Goal: Transaction & Acquisition: Obtain resource

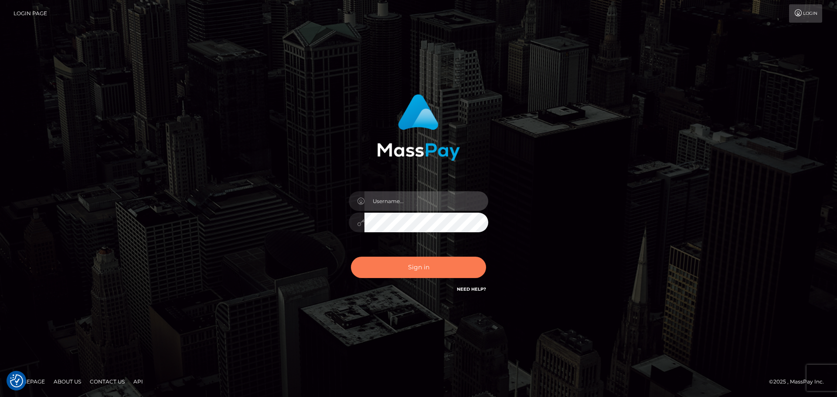
type input "Rod.B2Spin"
click at [404, 268] on button "Sign in" at bounding box center [418, 267] width 135 height 21
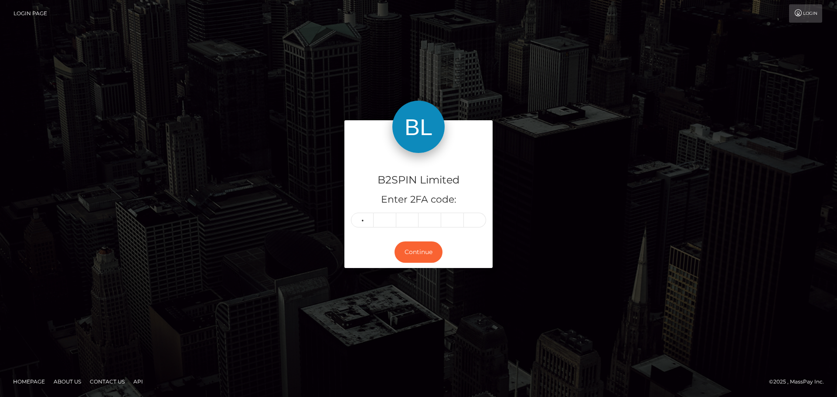
type input "8"
type input "6"
type input "5"
type input "8"
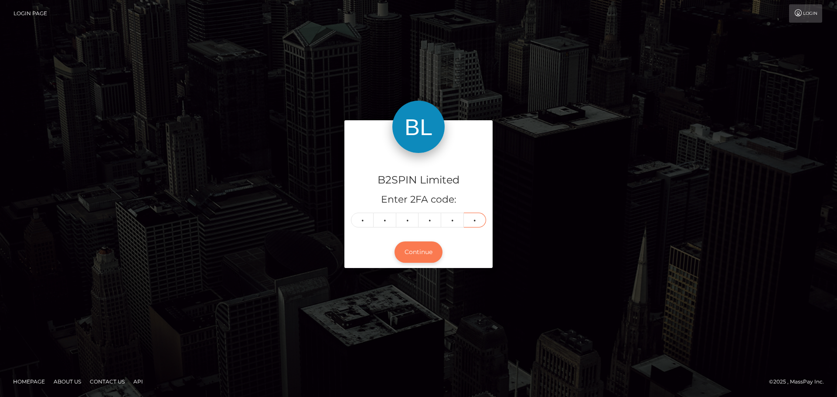
type input "6"
click at [420, 261] on button "Continue" at bounding box center [418, 251] width 48 height 21
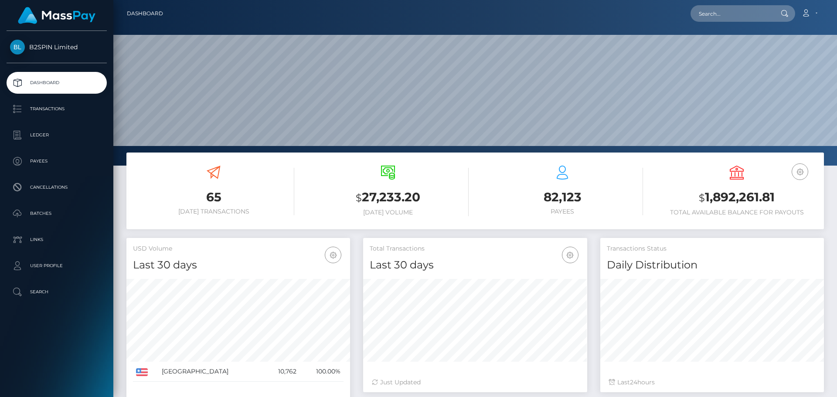
scroll to position [155, 224]
click at [811, 8] on link "Account" at bounding box center [809, 13] width 26 height 18
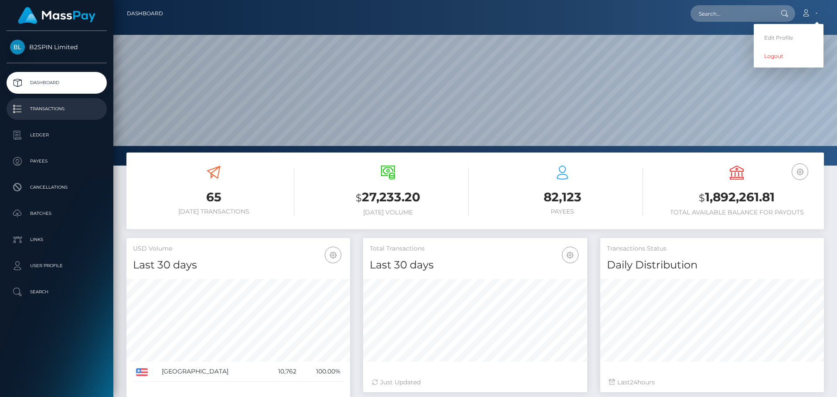
click at [54, 117] on link "Transactions" at bounding box center [57, 109] width 100 height 22
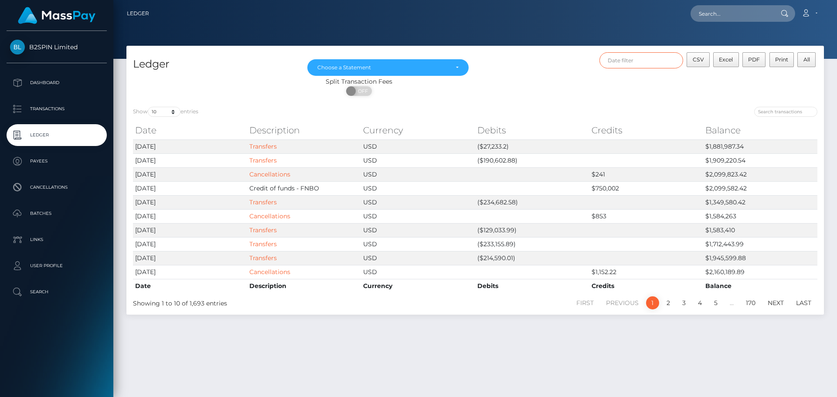
click at [639, 64] on input "text" at bounding box center [641, 60] width 84 height 16
click at [553, 68] on div "CSV Excel PDF Print All" at bounding box center [649, 64] width 349 height 25
click at [394, 66] on div "Choose a Statement" at bounding box center [382, 67] width 131 height 7
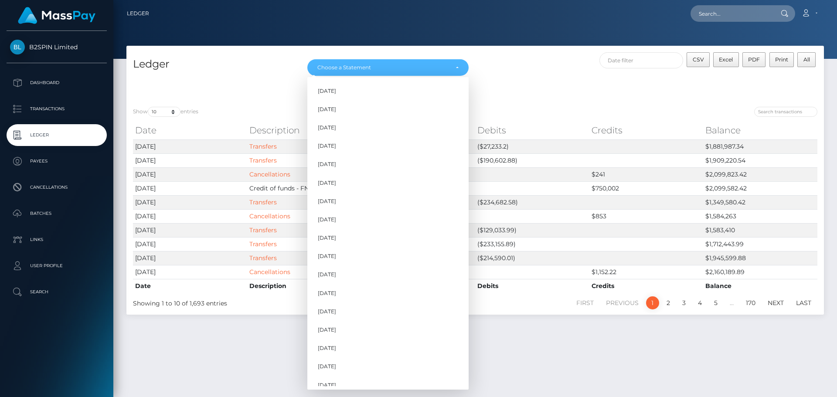
click at [526, 88] on div "ON OFF" at bounding box center [358, 93] width 465 height 14
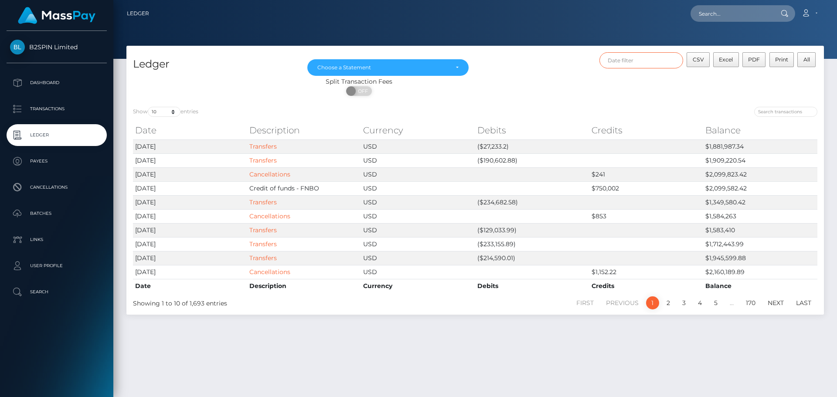
click at [665, 65] on input "text" at bounding box center [641, 60] width 84 height 16
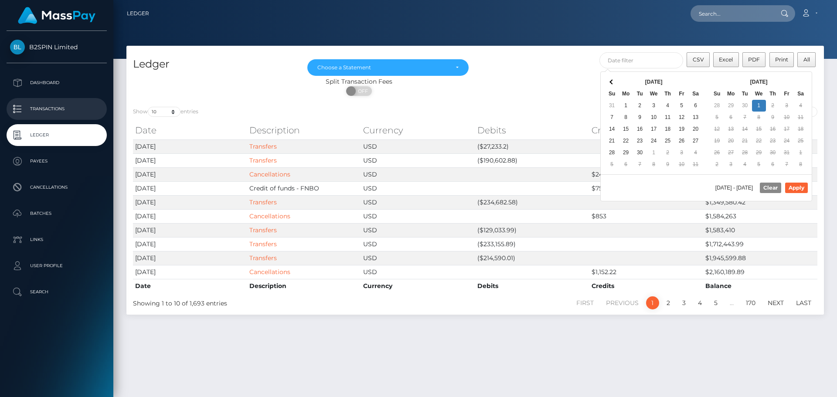
click at [57, 113] on p "Transactions" at bounding box center [56, 108] width 93 height 13
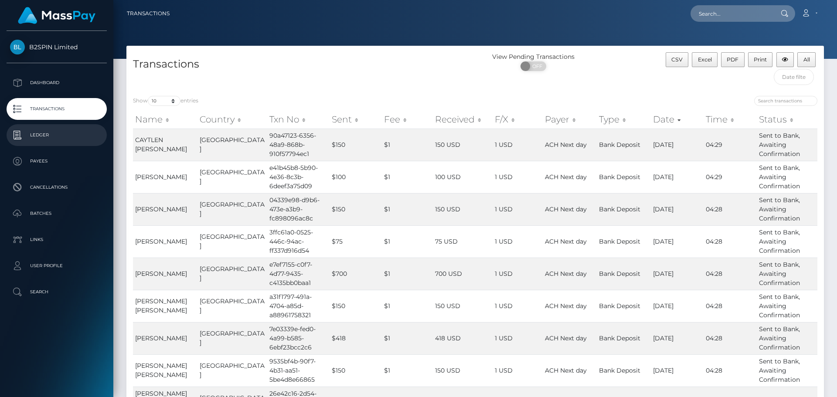
click at [75, 130] on p "Ledger" at bounding box center [56, 135] width 93 height 13
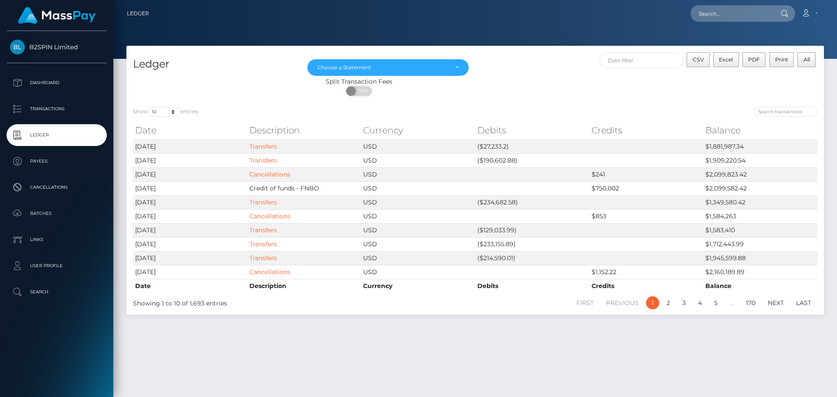
click at [58, 110] on p "Transactions" at bounding box center [56, 108] width 93 height 13
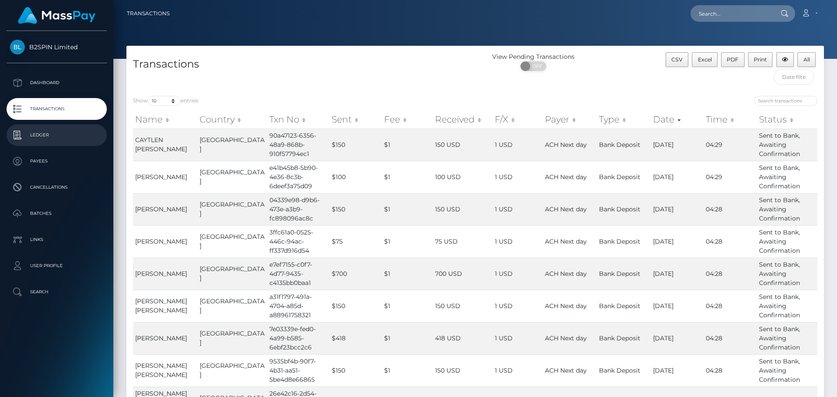
click at [52, 136] on p "Ledger" at bounding box center [56, 135] width 93 height 13
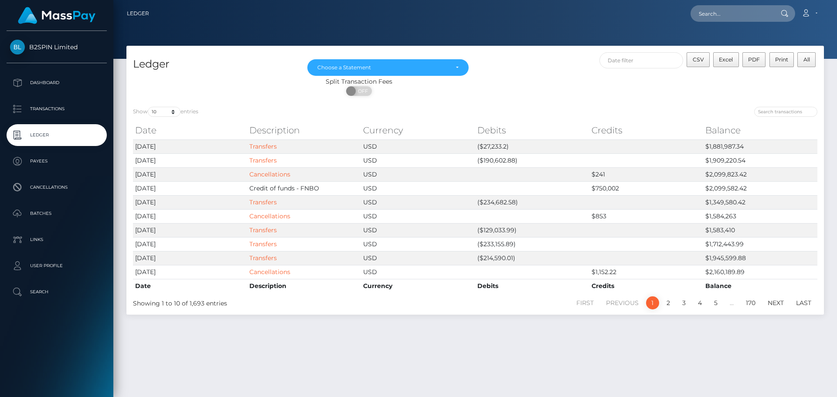
click at [43, 58] on div "B2SPIN Limited" at bounding box center [56, 52] width 113 height 24
click at [50, 48] on span "B2SPIN Limited" at bounding box center [57, 47] width 100 height 8
click at [36, 44] on span "B2SPIN Limited" at bounding box center [57, 47] width 100 height 8
click at [49, 107] on p "Transactions" at bounding box center [56, 108] width 93 height 13
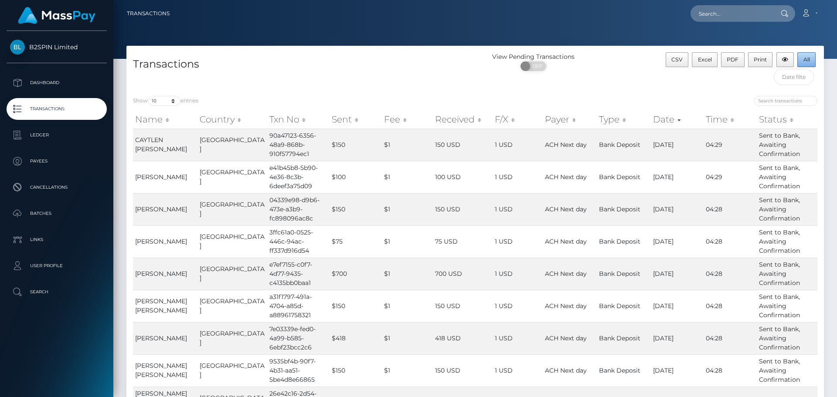
click at [807, 58] on span "All" at bounding box center [806, 59] width 7 height 7
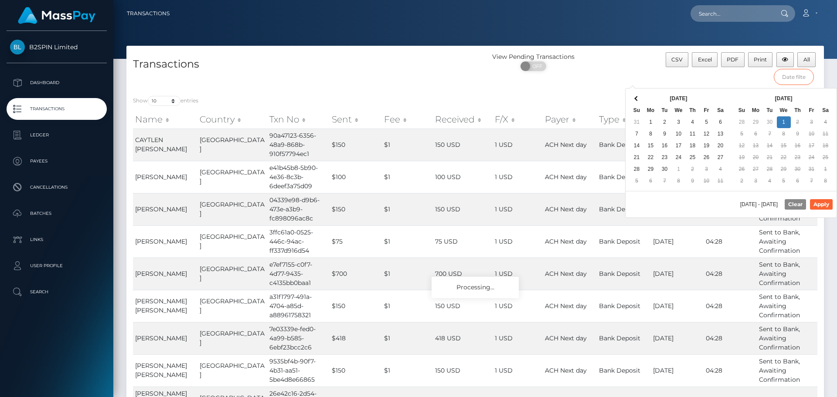
click at [791, 81] on input "text" at bounding box center [794, 77] width 41 height 16
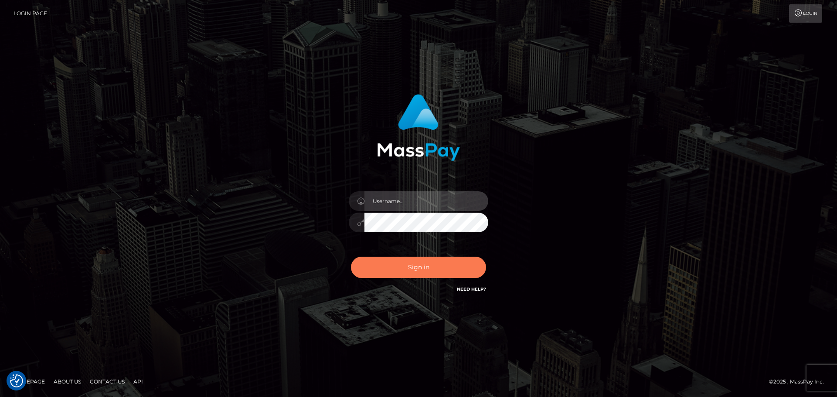
type input "Rod.B2Spin"
click at [414, 273] on button "Sign in" at bounding box center [418, 267] width 135 height 21
type input "Rod.B2Spin"
click at [421, 266] on button "Sign in" at bounding box center [418, 267] width 135 height 21
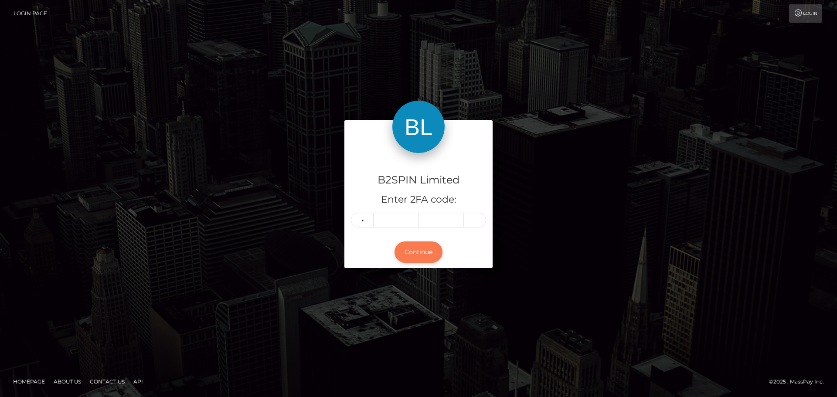
type input "4"
type input "2"
type input "3"
type input "2"
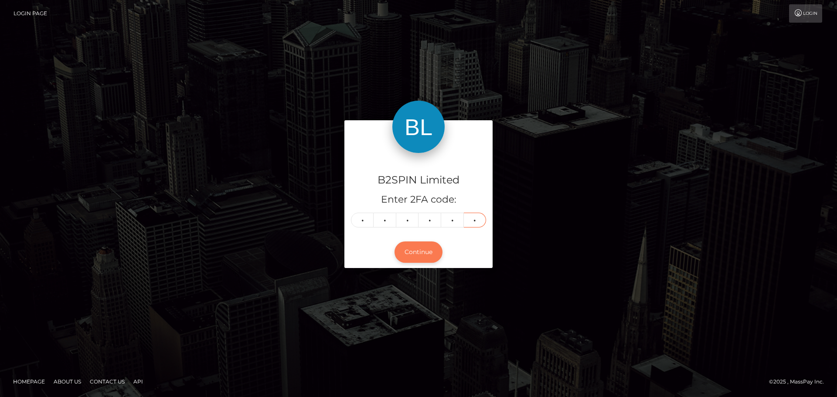
type input "3"
click at [412, 255] on button "Continue" at bounding box center [418, 251] width 48 height 21
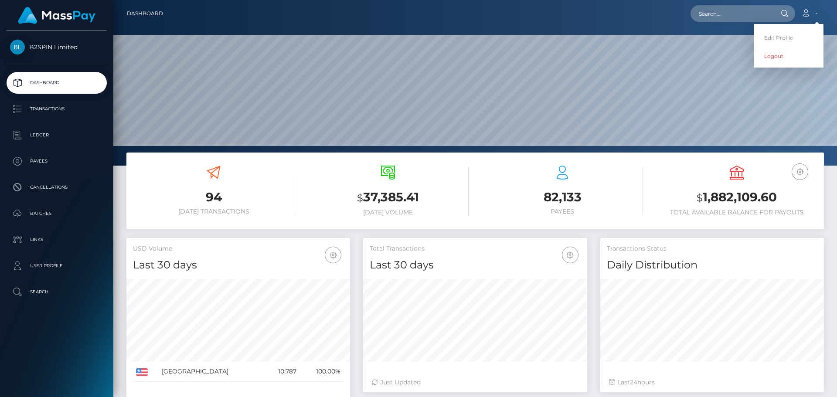
scroll to position [155, 224]
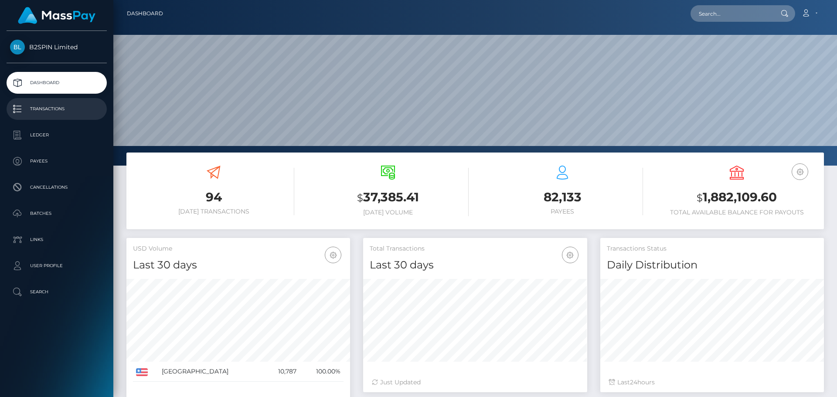
click at [38, 116] on link "Transactions" at bounding box center [57, 109] width 100 height 22
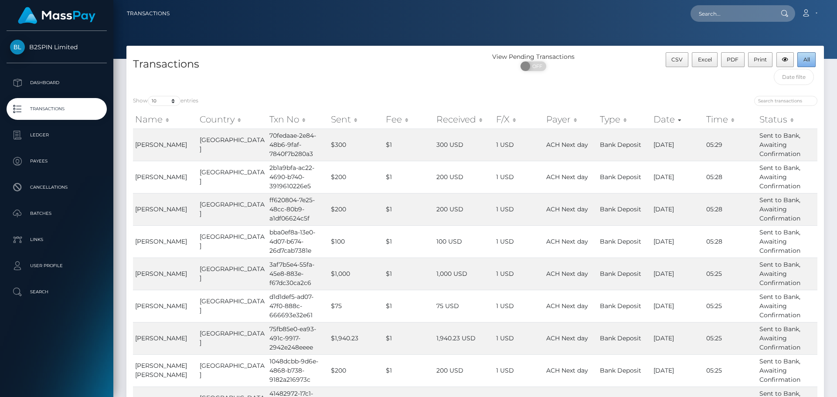
click at [804, 61] on span "All" at bounding box center [806, 59] width 7 height 7
click at [809, 57] on span "All" at bounding box center [806, 59] width 7 height 7
click at [0, 62] on div "B2SPIN Limited" at bounding box center [56, 52] width 113 height 24
click at [60, 49] on span "B2SPIN Limited" at bounding box center [57, 47] width 100 height 8
click at [56, 49] on span "B2SPIN Limited" at bounding box center [57, 47] width 100 height 8
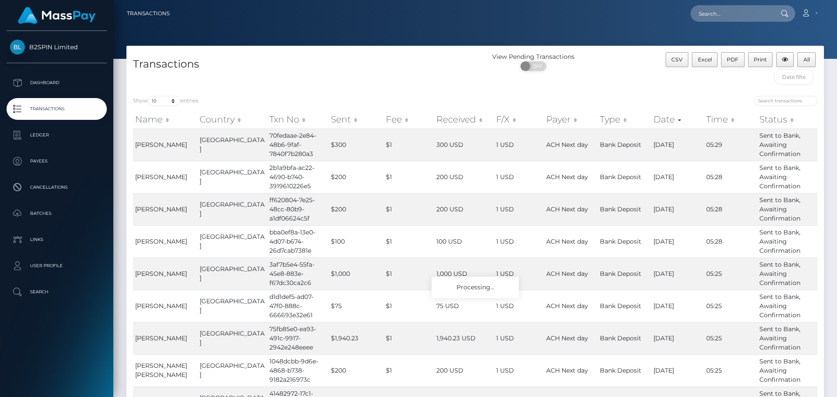
click at [56, 49] on span "B2SPIN Limited" at bounding box center [57, 47] width 100 height 8
click at [808, 62] on span "All" at bounding box center [806, 59] width 7 height 7
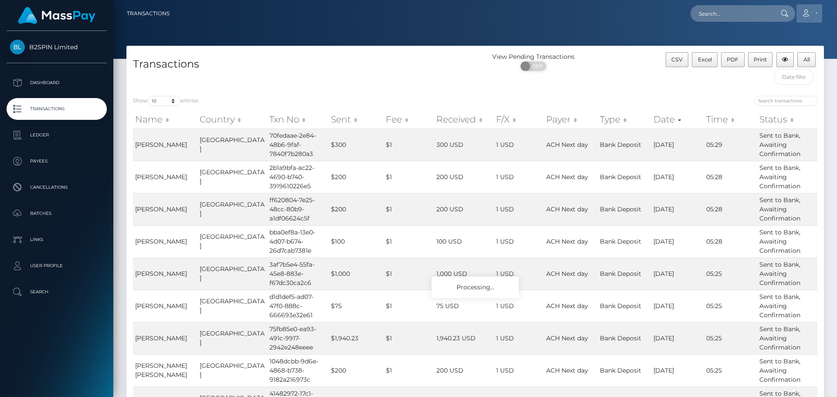
click at [802, 15] on icon at bounding box center [805, 13] width 9 height 7
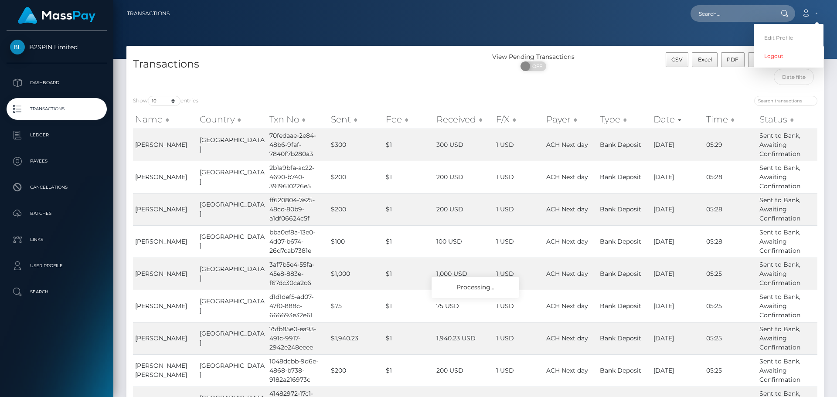
click at [377, 30] on div at bounding box center [474, 29] width 723 height 59
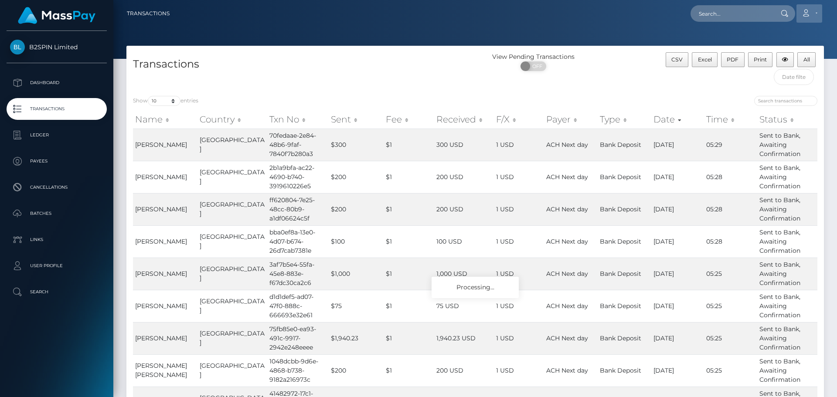
click at [807, 19] on link "Account" at bounding box center [809, 13] width 26 height 18
click at [794, 60] on link "Logout" at bounding box center [789, 56] width 70 height 16
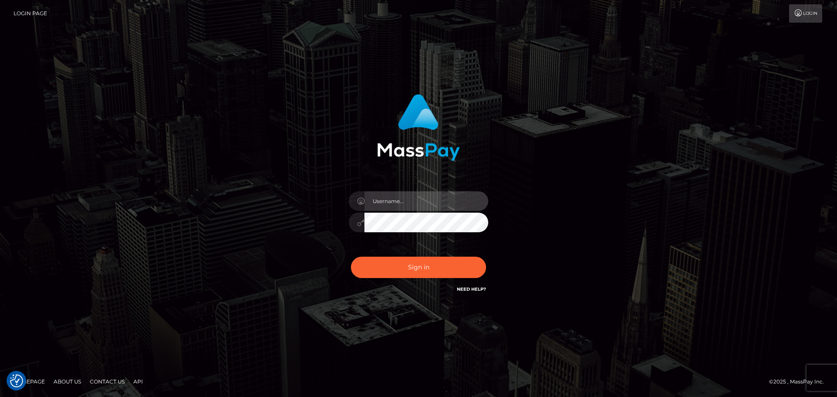
type input "Rod.B2Spin"
drag, startPoint x: 422, startPoint y: 199, endPoint x: 335, endPoint y: 197, distance: 87.6
click at [345, 198] on div "Rod.B2Spin" at bounding box center [418, 218] width 153 height 67
click at [310, 222] on div "Rod.B2Spin Sign in" at bounding box center [418, 194] width 229 height 213
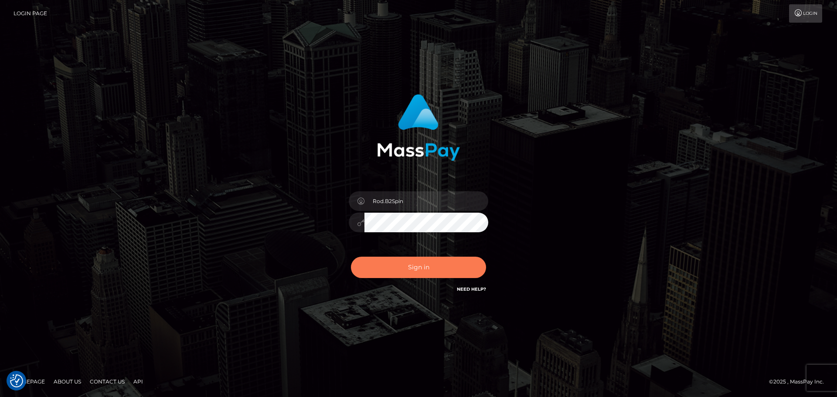
click at [394, 273] on button "Sign in" at bounding box center [418, 267] width 135 height 21
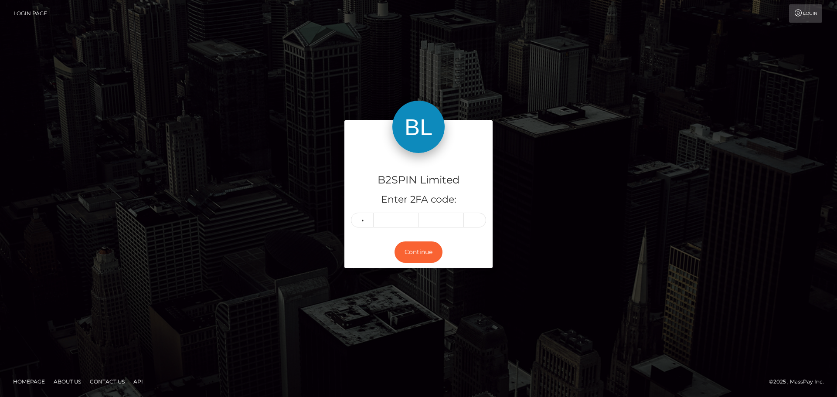
type input "3"
type input "7"
type input "4"
type input "1"
type input "5"
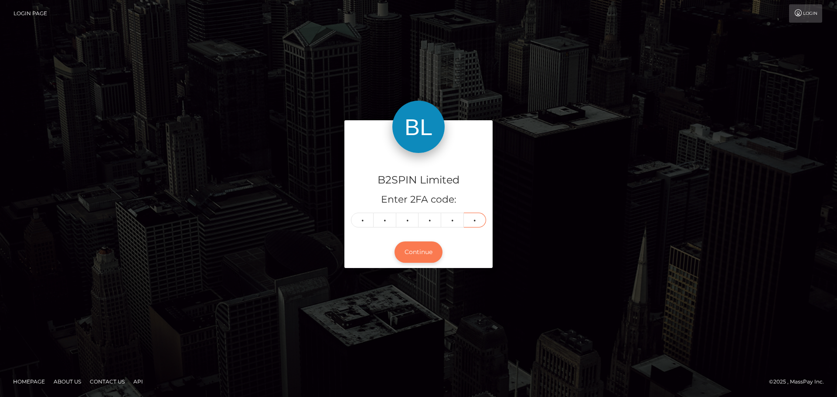
type input "2"
click at [417, 250] on button "Continue" at bounding box center [418, 251] width 48 height 21
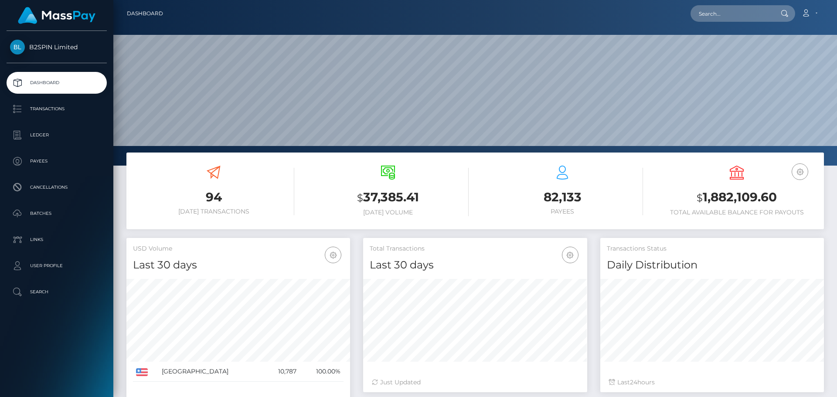
scroll to position [155, 224]
click at [68, 109] on p "Transactions" at bounding box center [56, 108] width 93 height 13
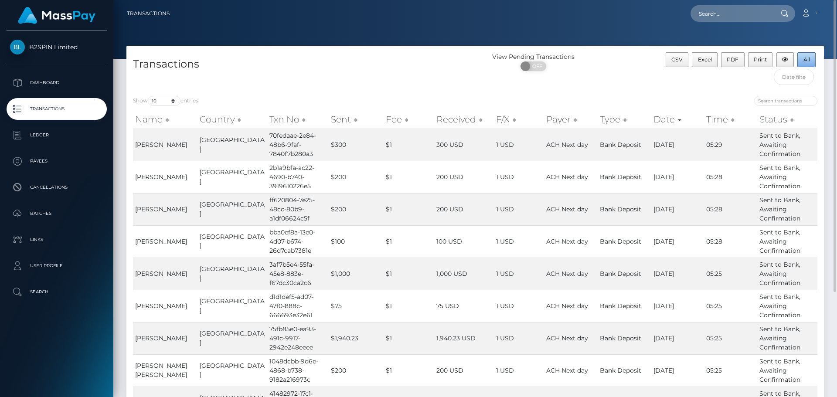
click at [804, 58] on span "All" at bounding box center [806, 59] width 7 height 7
click at [805, 60] on span "All" at bounding box center [806, 59] width 7 height 7
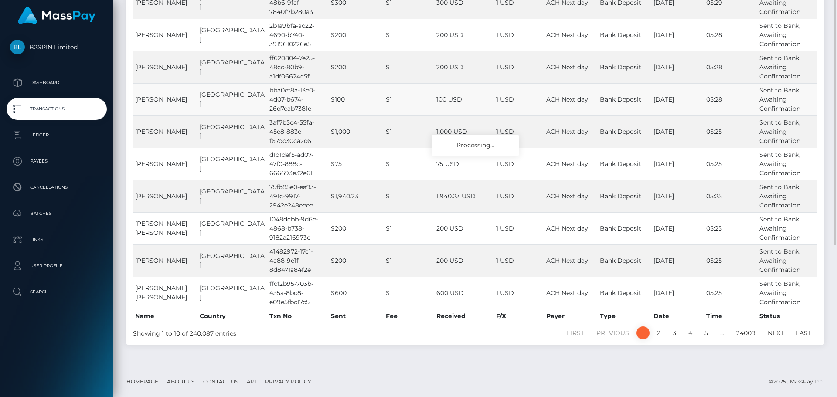
scroll to position [11, 0]
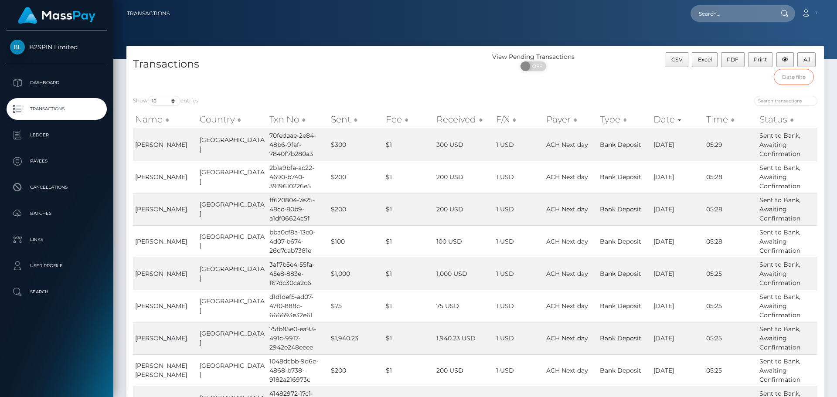
click at [794, 77] on input "text" at bounding box center [794, 77] width 41 height 16
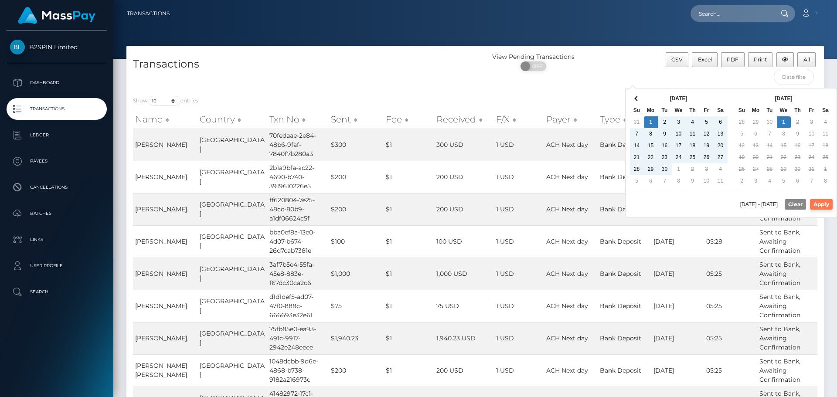
click at [817, 203] on button "Apply" at bounding box center [821, 204] width 23 height 10
type input "09/01/2025 - 10/01/2025"
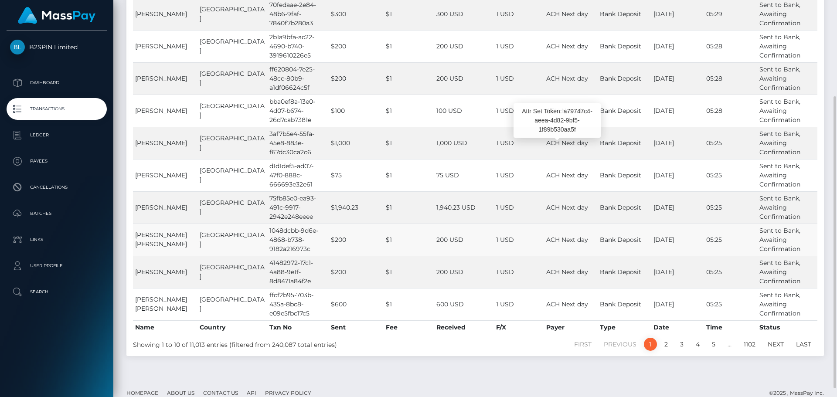
scroll to position [142, 0]
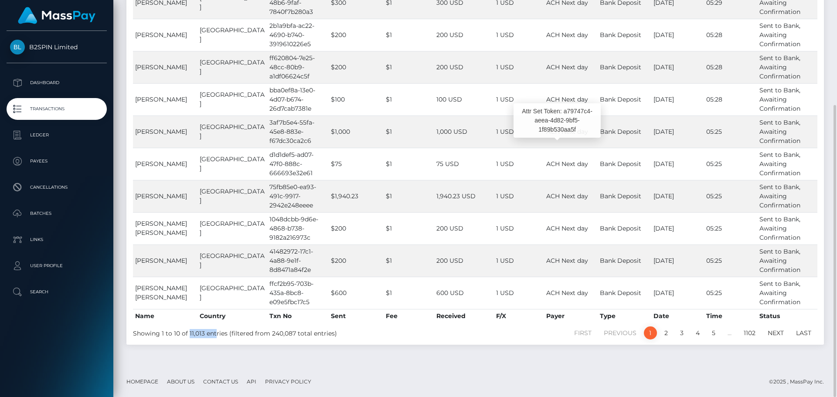
drag, startPoint x: 188, startPoint y: 336, endPoint x: 214, endPoint y: 335, distance: 26.2
click at [214, 335] on div "Showing 1 to 10 of 11,013 entries (filtered from 240,087 total entries)" at bounding box center [272, 332] width 278 height 13
drag, startPoint x: 188, startPoint y: 335, endPoint x: 207, endPoint y: 334, distance: 18.3
click at [207, 334] on div "Showing 1 to 10 of 11,013 entries (filtered from 240,087 total entries)" at bounding box center [272, 332] width 278 height 13
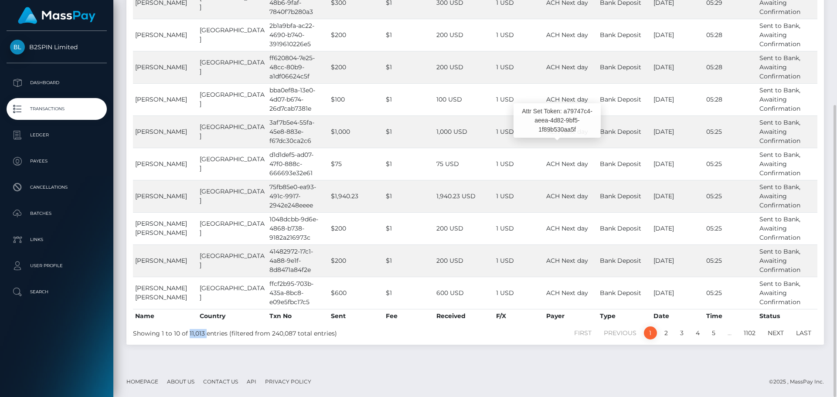
click at [207, 334] on div "Showing 1 to 10 of 11,013 entries (filtered from 240,087 total entries)" at bounding box center [272, 332] width 278 height 13
drag, startPoint x: 192, startPoint y: 335, endPoint x: 206, endPoint y: 334, distance: 14.4
click at [206, 334] on div "Showing 1 to 10 of 11,013 entries (filtered from 240,087 total entries)" at bounding box center [272, 332] width 278 height 13
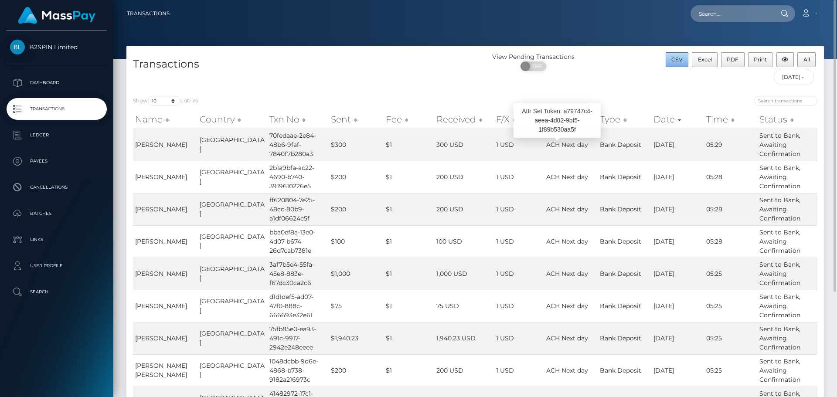
click at [675, 60] on span "CSV" at bounding box center [676, 59] width 11 height 7
click at [803, 58] on span "All" at bounding box center [806, 59] width 7 height 7
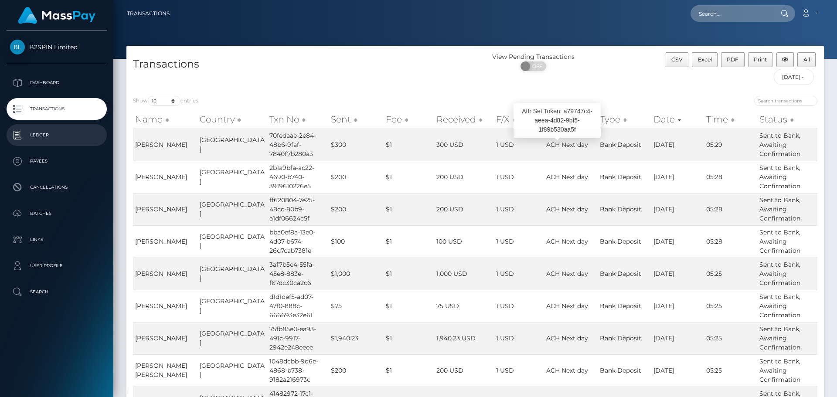
click at [52, 136] on p "Ledger" at bounding box center [56, 135] width 93 height 13
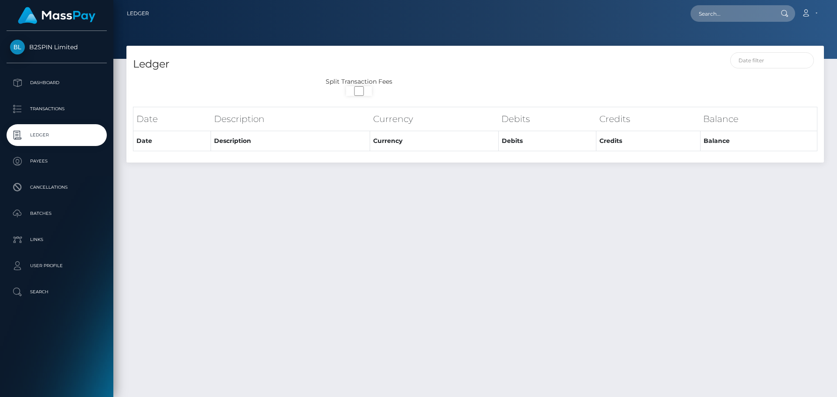
select select
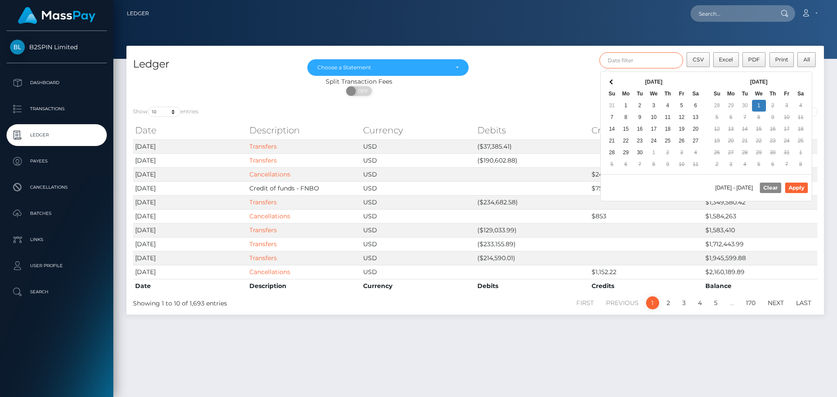
click at [656, 64] on input "text" at bounding box center [641, 60] width 84 height 16
click at [553, 75] on div "CSV Excel PDF Print All" at bounding box center [649, 64] width 349 height 25
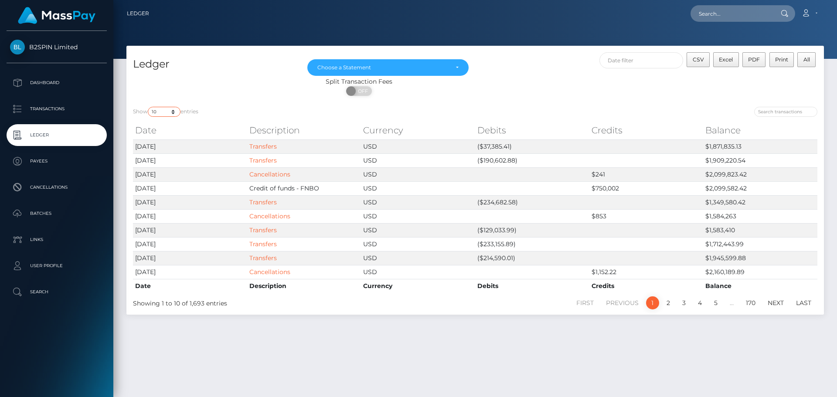
click at [174, 108] on select "10 25 50 100 250" at bounding box center [164, 112] width 33 height 10
click at [149, 107] on select "10 25 50 100 250" at bounding box center [164, 112] width 33 height 10
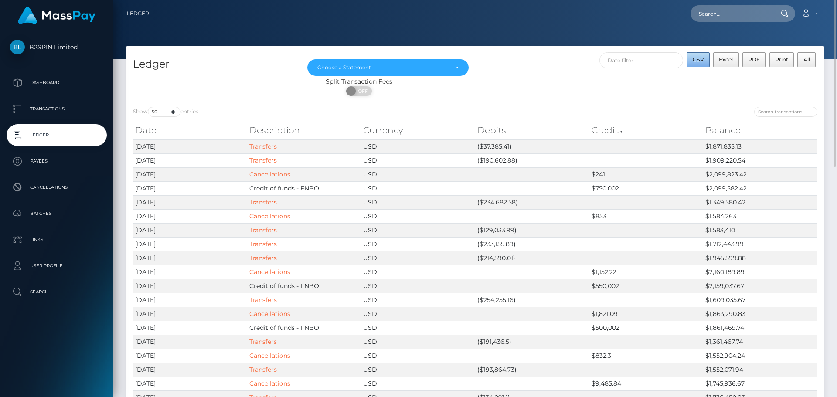
click at [698, 61] on span "CSV" at bounding box center [698, 59] width 11 height 7
click at [169, 116] on select "10 25 50 100 250" at bounding box center [164, 112] width 33 height 10
click at [149, 107] on select "10 25 50 100 250" at bounding box center [164, 112] width 33 height 10
click at [170, 112] on select "10 25 50 100 250" at bounding box center [164, 112] width 33 height 10
click at [149, 107] on select "10 25 50 100 250" at bounding box center [164, 112] width 33 height 10
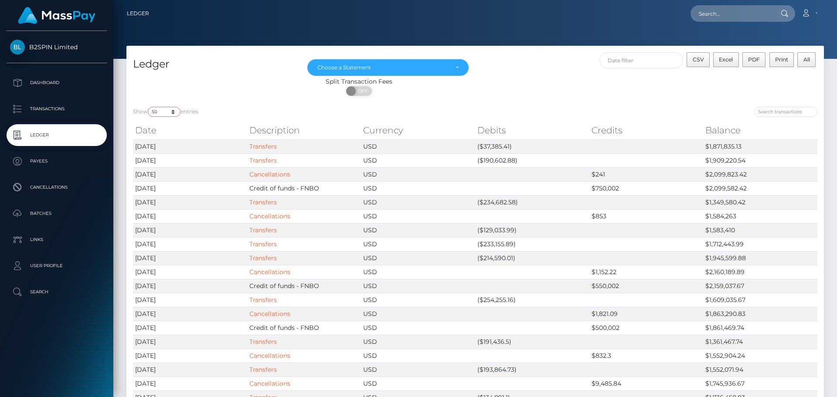
click at [167, 115] on select "10 25 50 100 250" at bounding box center [164, 112] width 33 height 10
click at [242, 111] on div "Show 10 25 50 100 250 entries" at bounding box center [301, 113] width 336 height 12
click at [699, 59] on span "CSV" at bounding box center [698, 59] width 11 height 7
click at [168, 115] on select "10 25 50 100 250" at bounding box center [164, 112] width 33 height 10
select select "100"
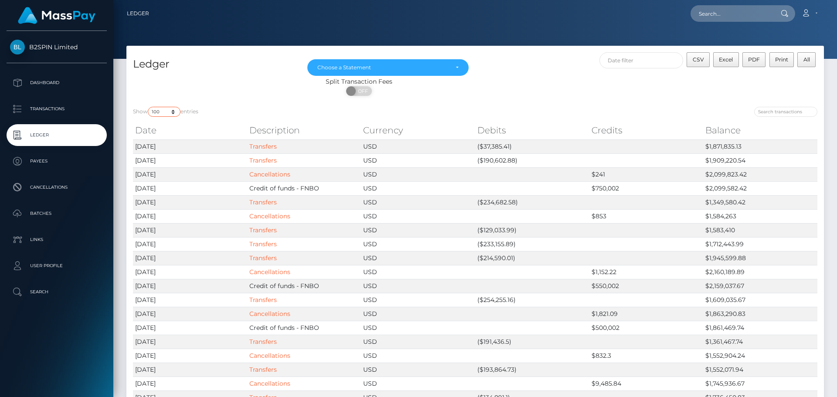
click at [149, 107] on select "10 25 50 100 250" at bounding box center [164, 112] width 33 height 10
click at [706, 62] on button "CSV" at bounding box center [697, 59] width 23 height 15
click at [156, 112] on select "10 25 50 100 250" at bounding box center [164, 112] width 33 height 10
click at [149, 107] on select "10 25 50 100 250" at bounding box center [164, 112] width 33 height 10
click at [698, 61] on span "CSV" at bounding box center [698, 59] width 11 height 7
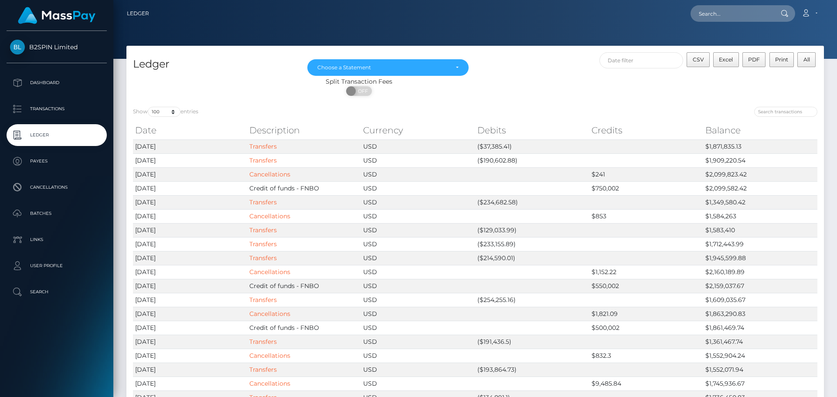
click at [239, 54] on div "Ledger" at bounding box center [213, 64] width 174 height 25
click at [767, 110] on input "search" at bounding box center [785, 112] width 63 height 10
click at [404, 72] on div "Choose a Statement" at bounding box center [387, 67] width 161 height 17
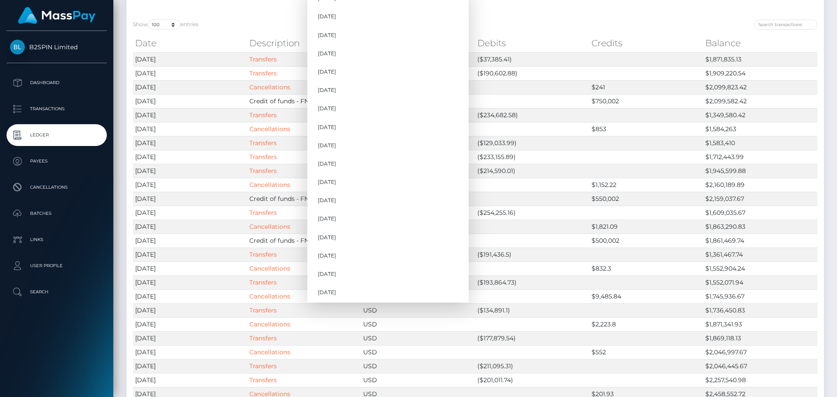
scroll to position [265, 0]
click at [351, 275] on link "Sep 2025" at bounding box center [387, 273] width 161 height 16
select select "Sep 2025"
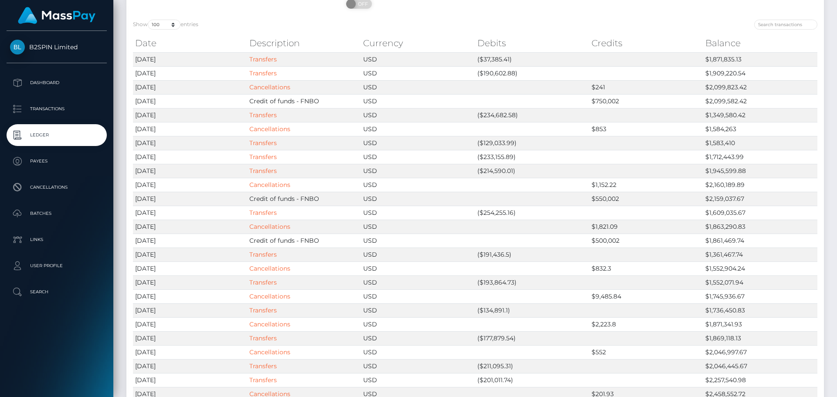
scroll to position [0, 0]
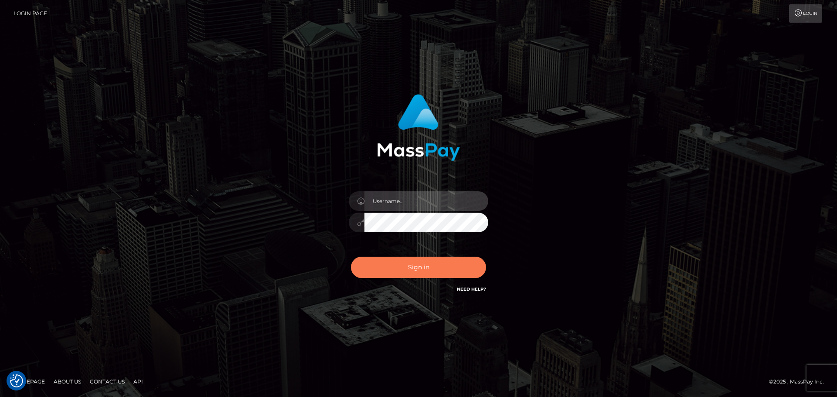
type input "Rod.B2Spin"
click at [410, 266] on button "Sign in" at bounding box center [418, 267] width 135 height 21
type input "Rod.B2Spin"
click at [431, 264] on button "Sign in" at bounding box center [418, 267] width 135 height 21
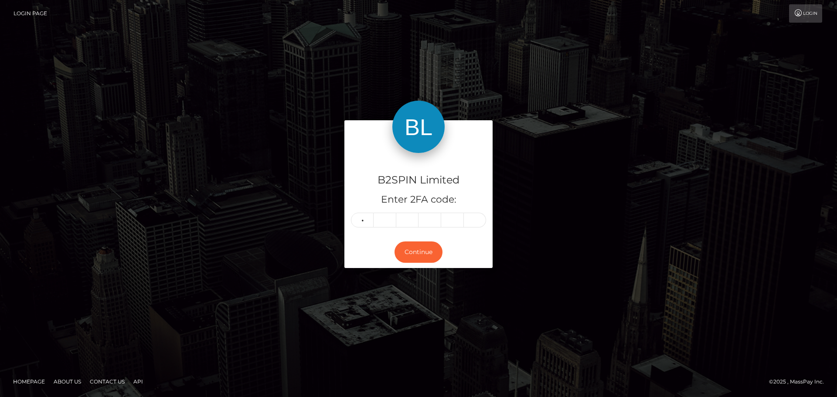
type input "1"
type input "0"
type input "8"
type input "1"
type input "0"
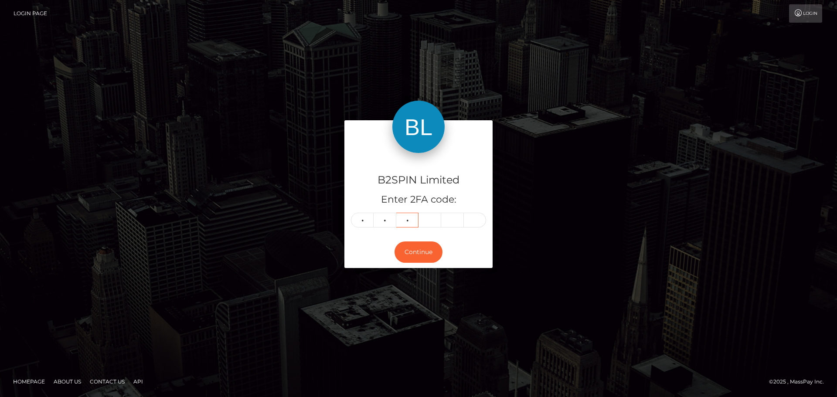
type input "8"
type input "4"
type input "3"
click at [410, 248] on button "Continue" at bounding box center [418, 251] width 48 height 21
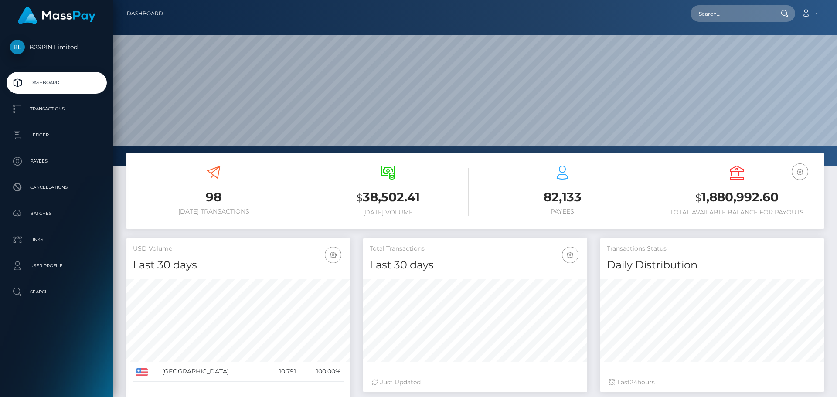
scroll to position [155, 224]
click at [38, 122] on ul "Dashboard Transactions Ledger Payees Cancellations Batches Links User Profile" at bounding box center [56, 187] width 113 height 231
click at [44, 119] on link "Transactions" at bounding box center [57, 109] width 100 height 22
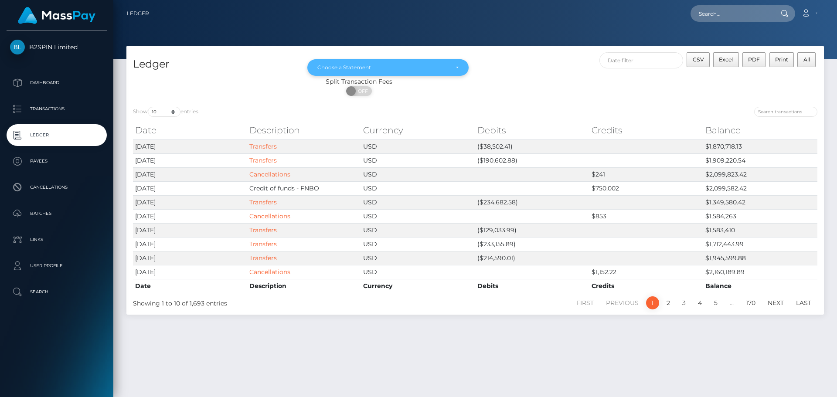
click at [379, 67] on div "Choose a Statement" at bounding box center [382, 67] width 131 height 7
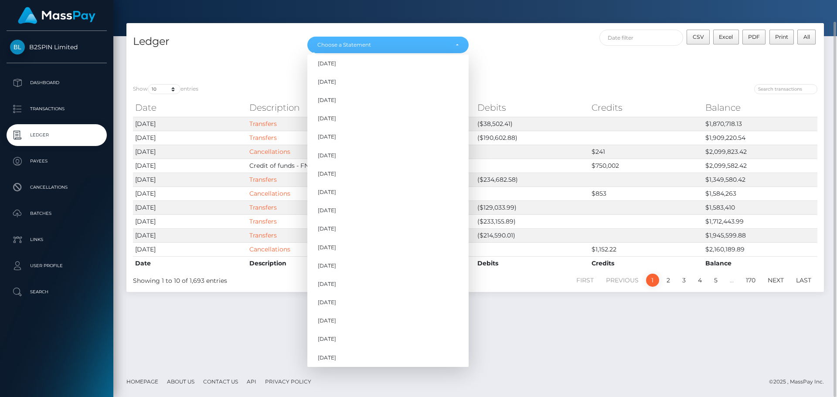
scroll to position [265, 0]
click at [336, 333] on span "Sep 2025" at bounding box center [327, 337] width 18 height 8
select select "Sep 2025"
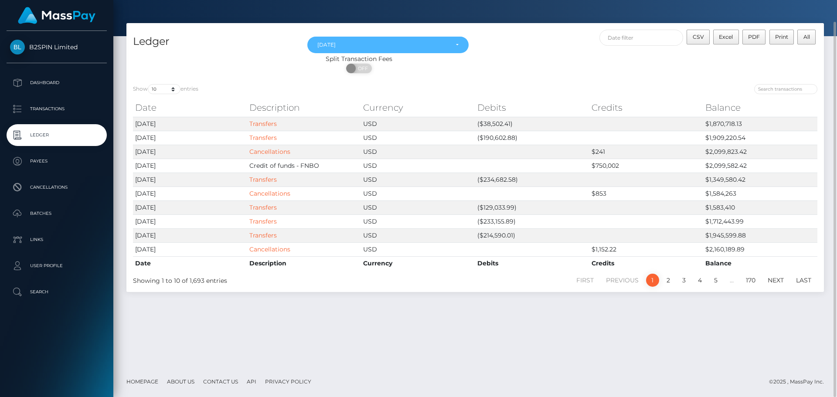
scroll to position [0, 0]
